Goal: Information Seeking & Learning: Learn about a topic

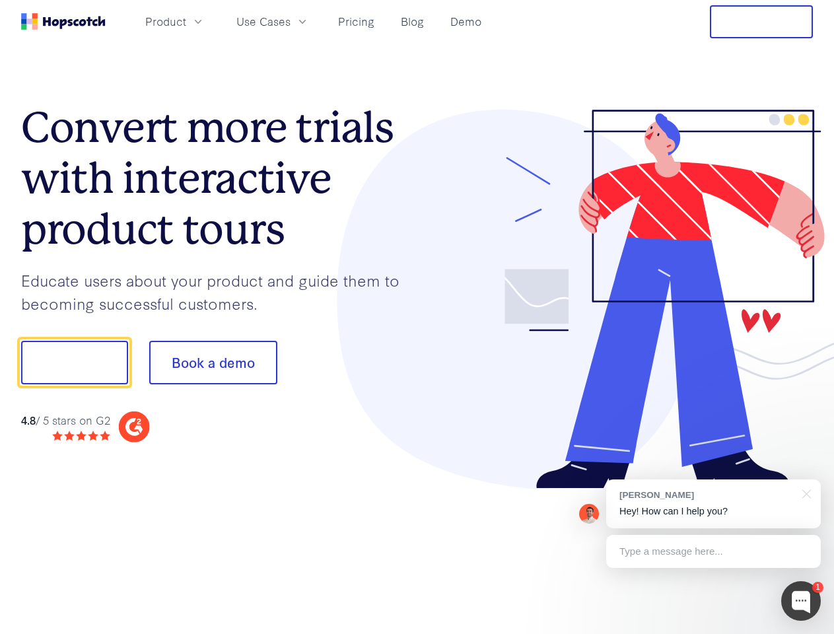
click at [417, 317] on div at bounding box center [615, 299] width 396 height 379
click at [186, 21] on span "Product" at bounding box center [165, 21] width 41 height 16
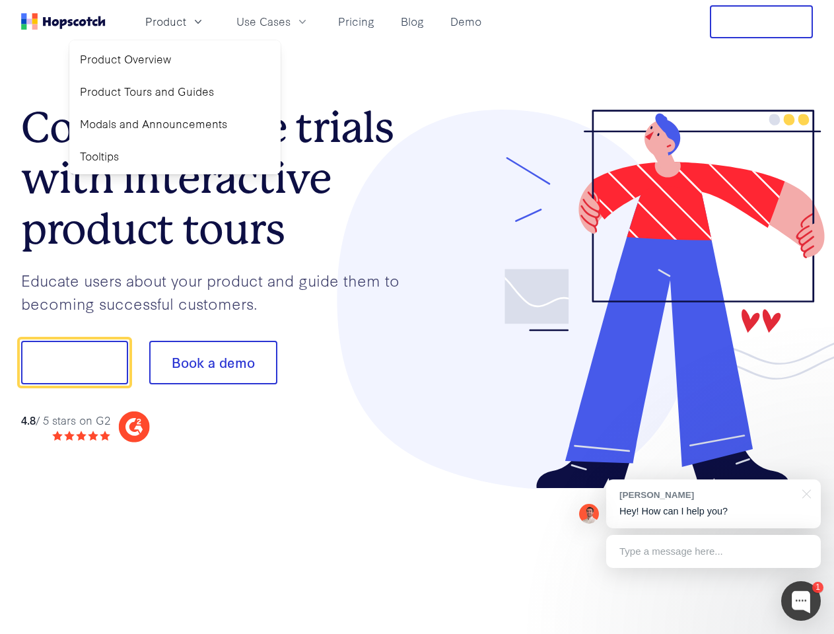
click at [290, 21] on span "Use Cases" at bounding box center [263, 21] width 54 height 16
click at [761, 22] on button "Free Trial" at bounding box center [760, 21] width 103 height 33
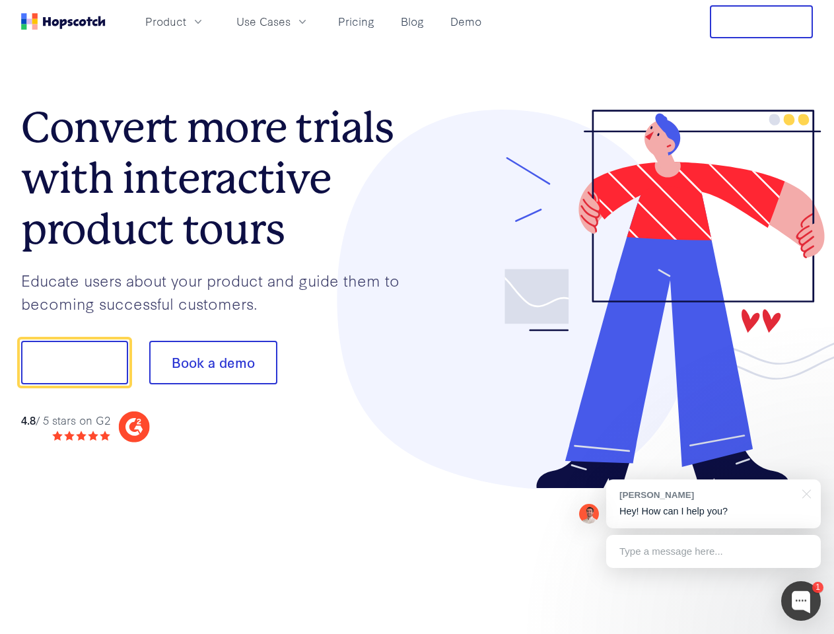
click at [74, 362] on button "Show me!" at bounding box center [74, 363] width 107 height 44
click at [213, 362] on button "Book a demo" at bounding box center [213, 363] width 128 height 44
click at [801, 601] on div at bounding box center [801, 601] width 40 height 40
click at [713, 504] on div "[PERSON_NAME] Hey! How can I help you?" at bounding box center [713, 503] width 214 height 49
click at [804, 492] on div at bounding box center [696, 361] width 247 height 440
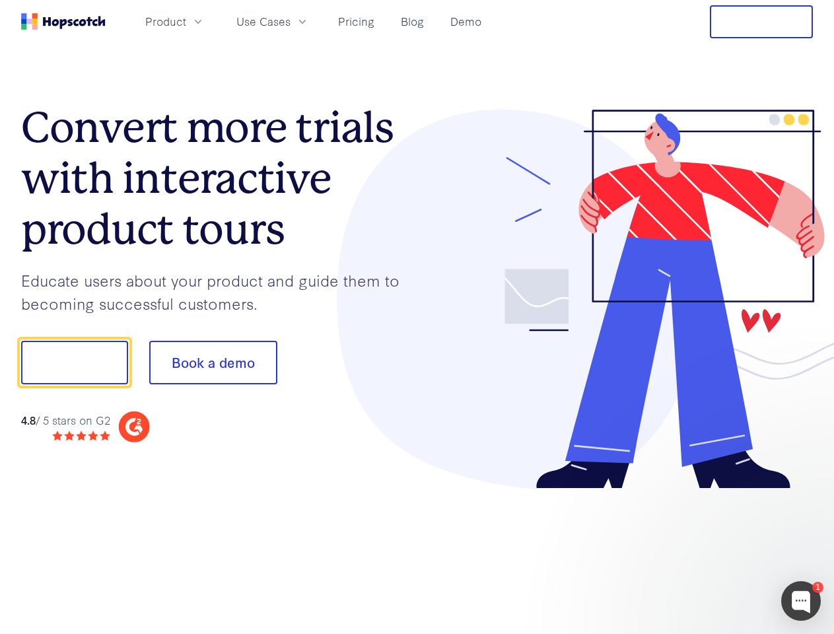
click at [713, 551] on div at bounding box center [696, 448] width 247 height 263
